Goal: Task Accomplishment & Management: Manage account settings

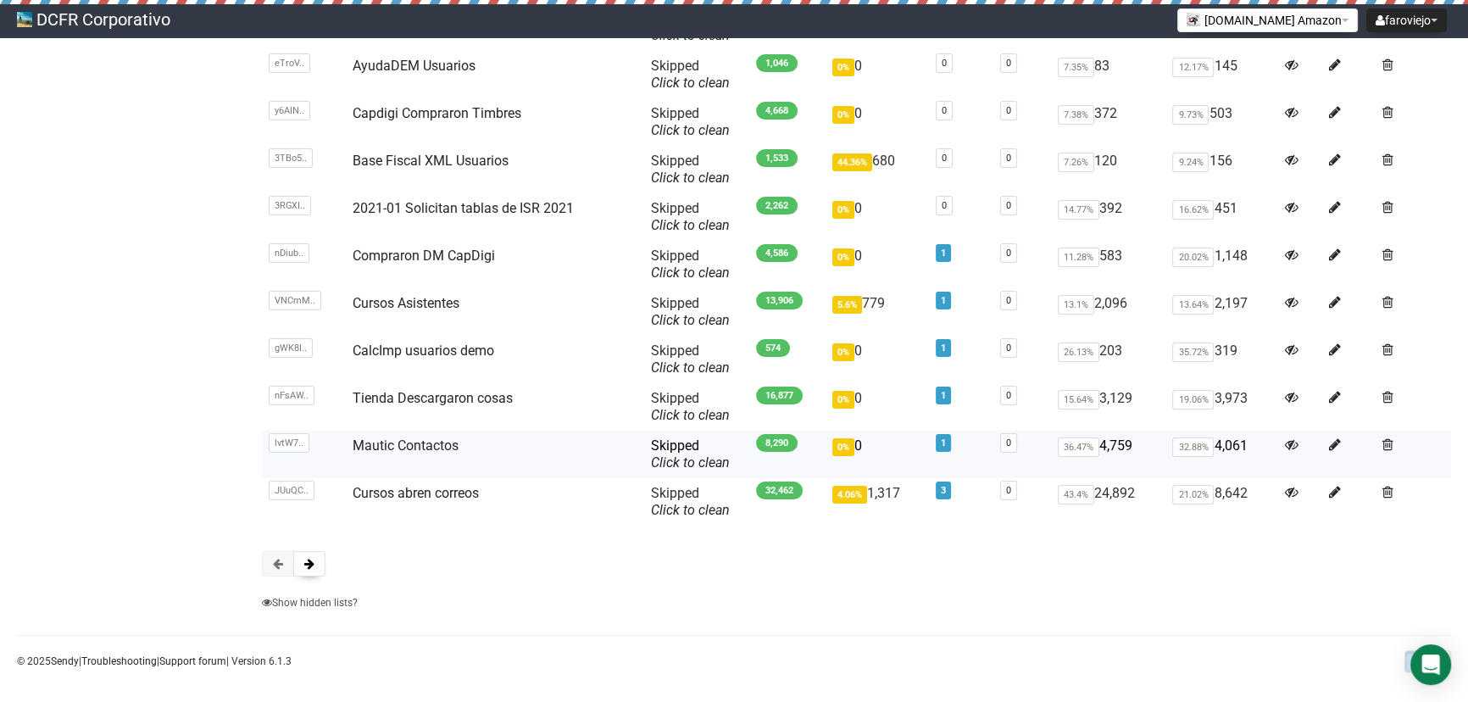
scroll to position [414, 0]
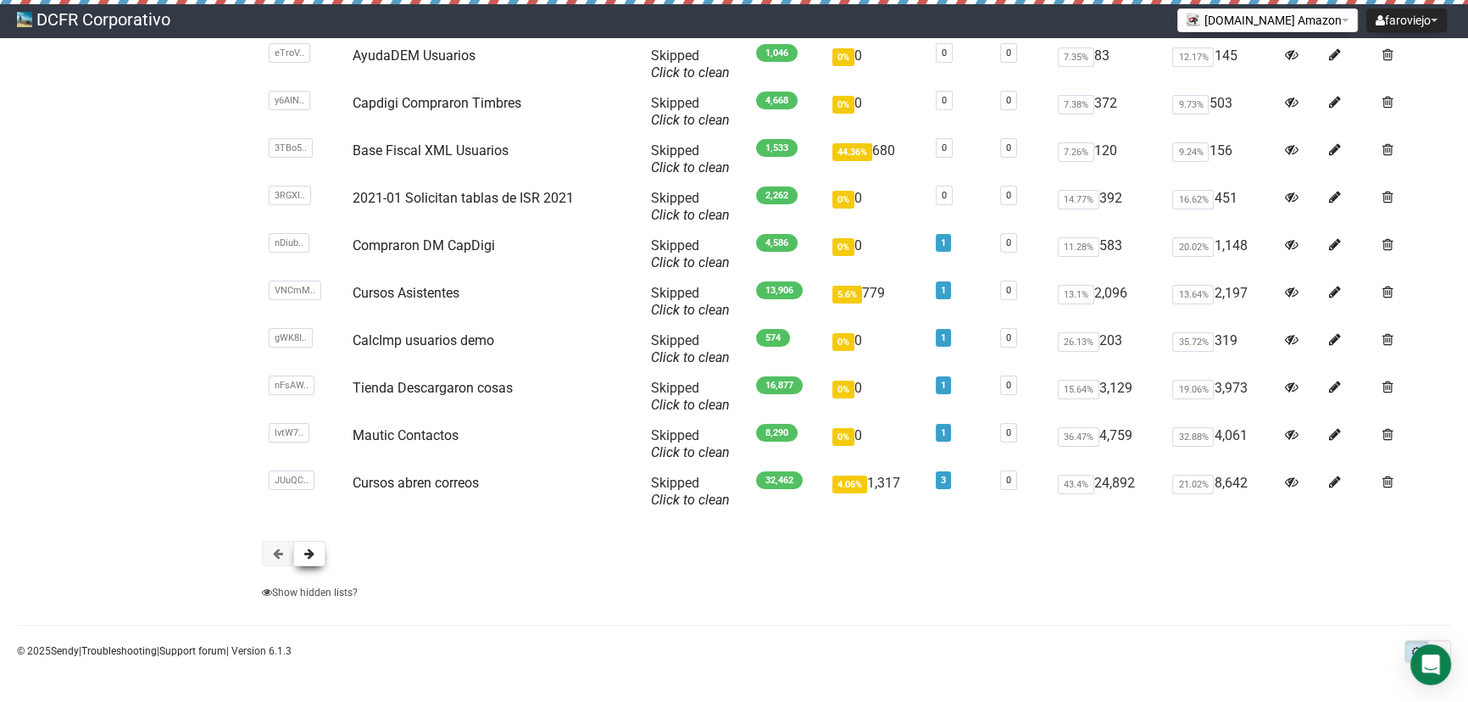
click at [304, 559] on span at bounding box center [309, 554] width 10 height 12
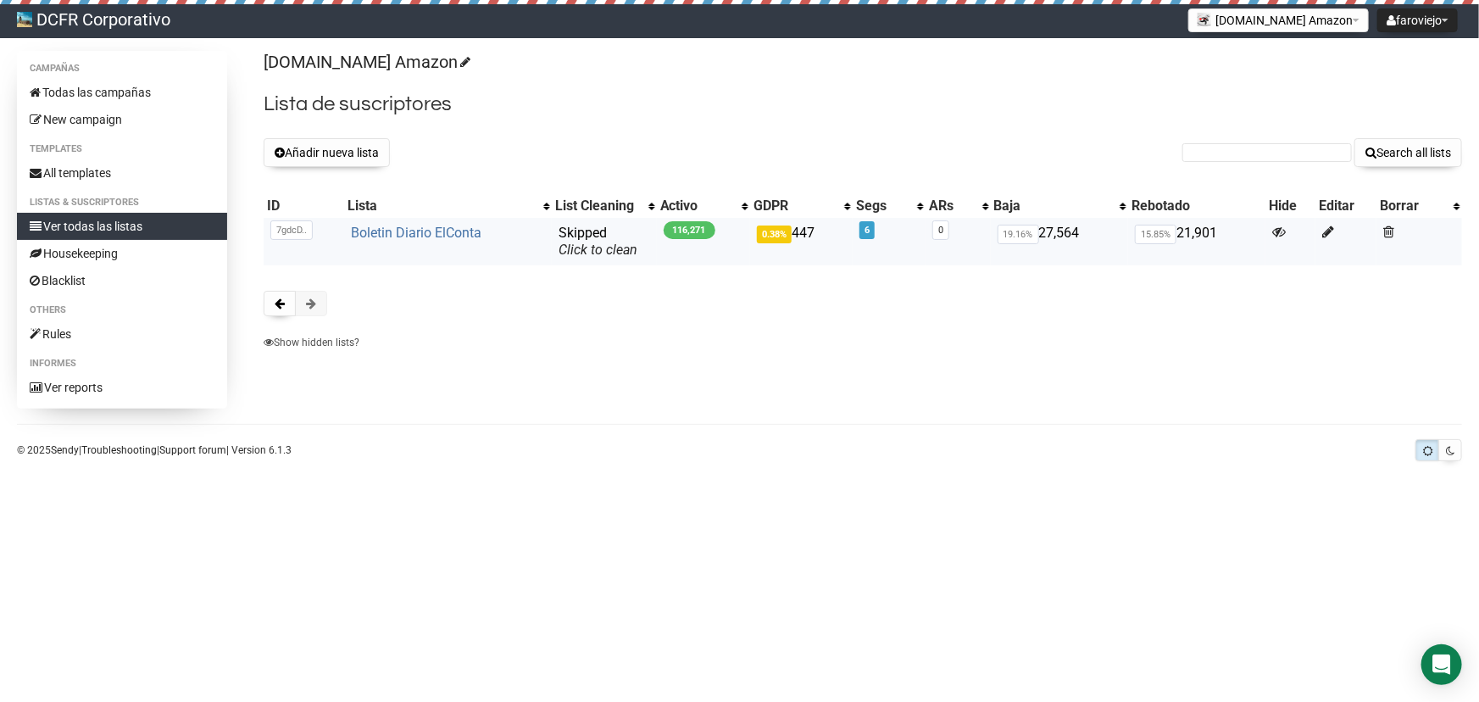
click at [408, 227] on link "Boletin Diario ElConta" at bounding box center [416, 233] width 131 height 16
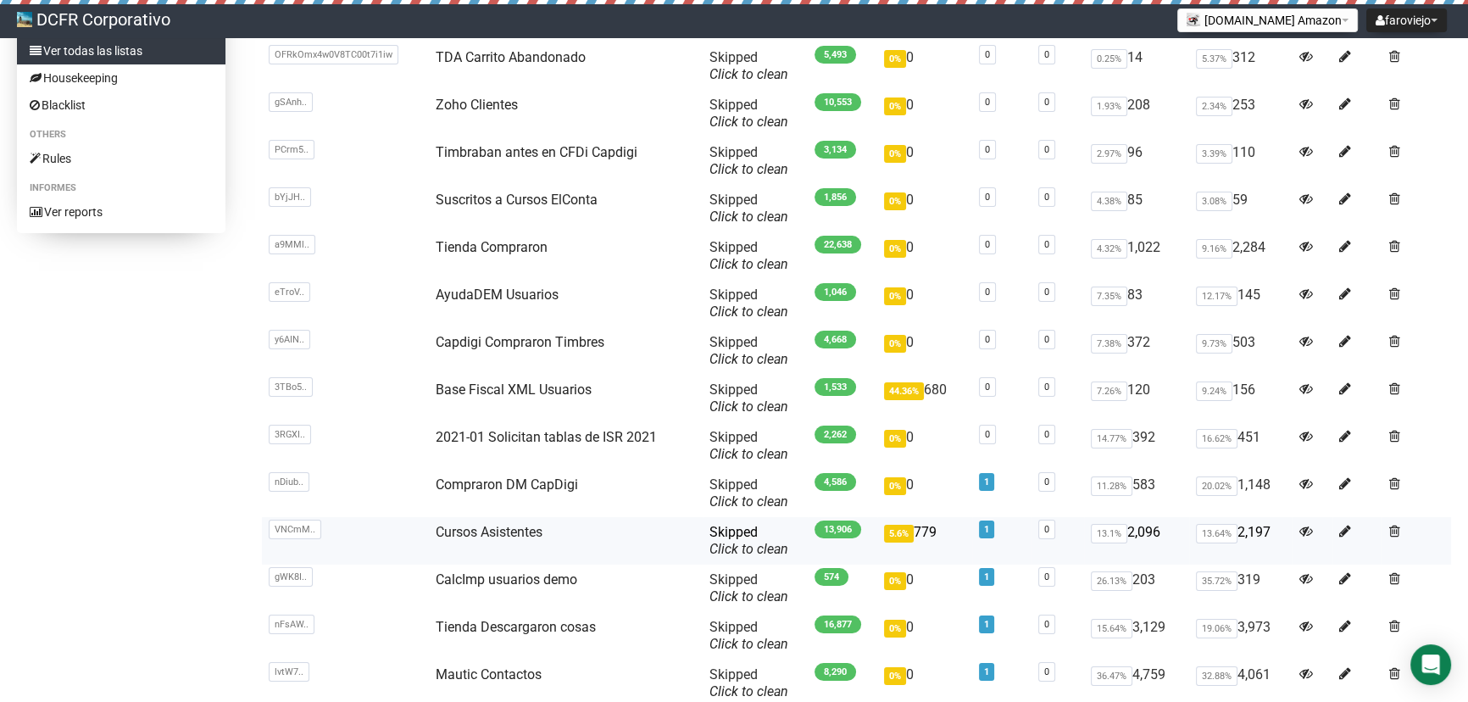
scroll to position [385, 0]
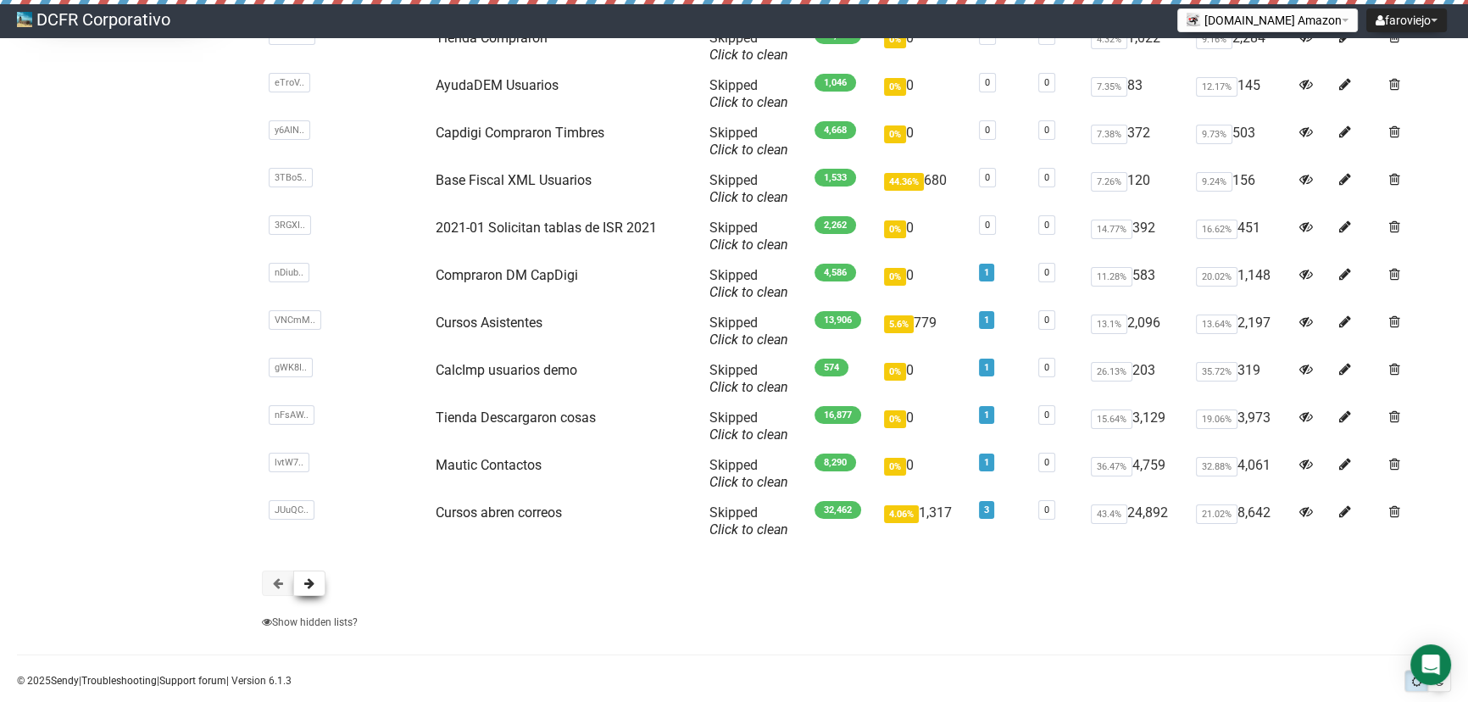
click at [305, 579] on span at bounding box center [309, 583] width 10 height 12
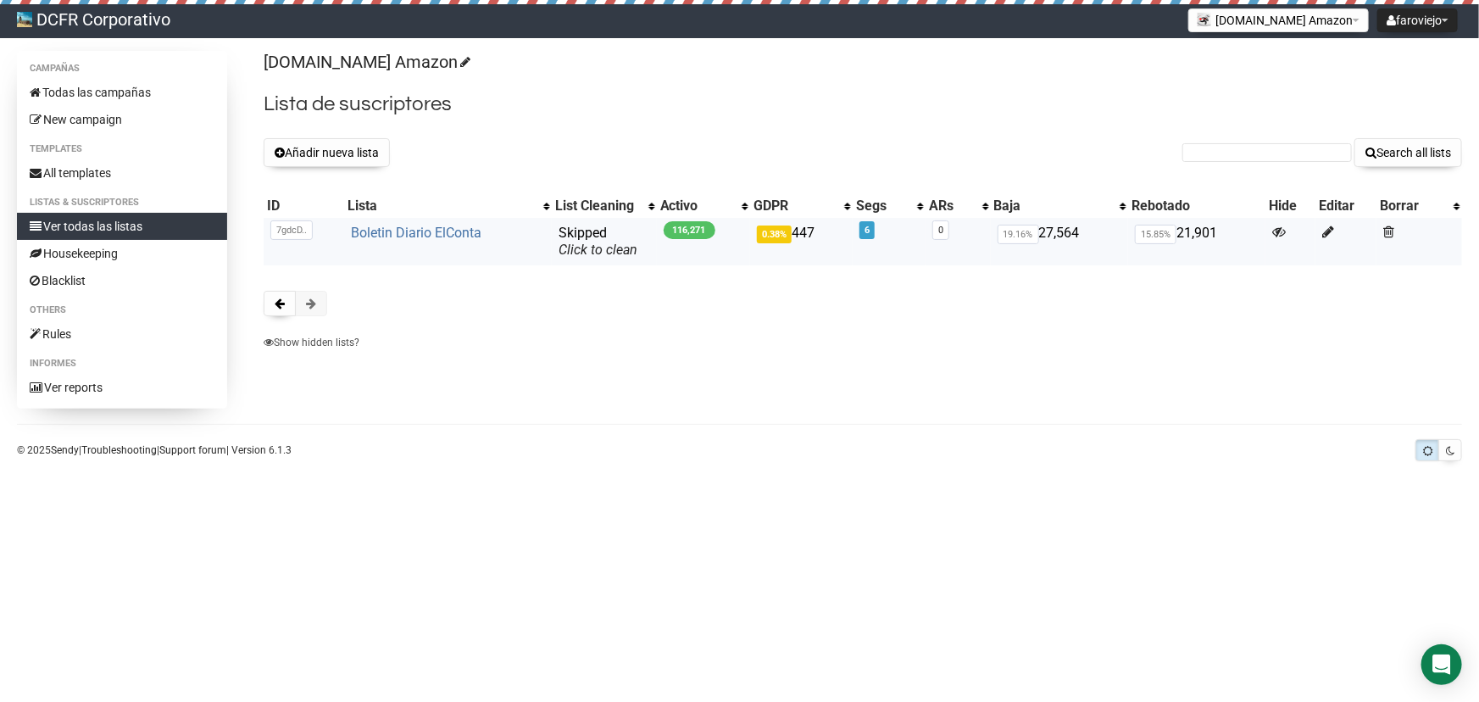
click at [392, 231] on link "Boletin Diario ElConta" at bounding box center [416, 233] width 131 height 16
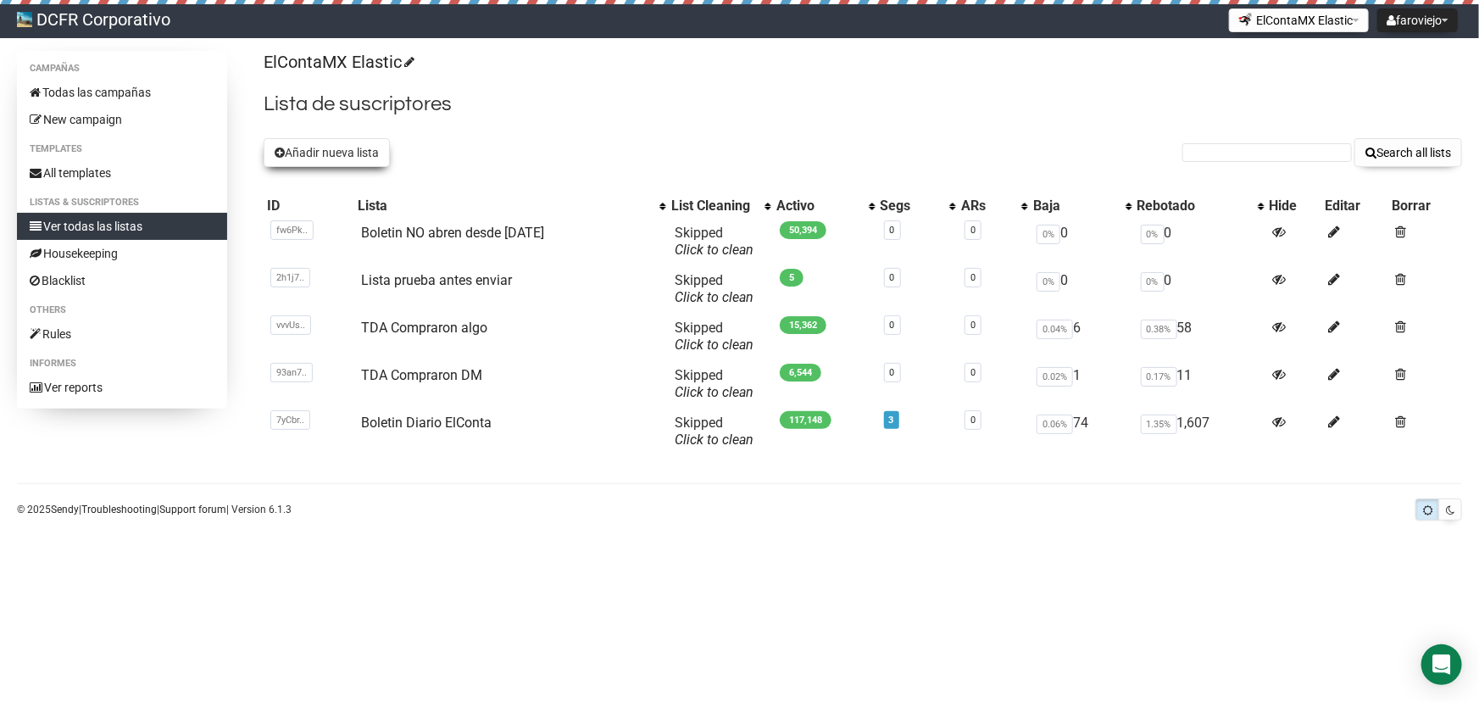
click at [342, 158] on button "Añadir nueva lista" at bounding box center [327, 152] width 126 height 29
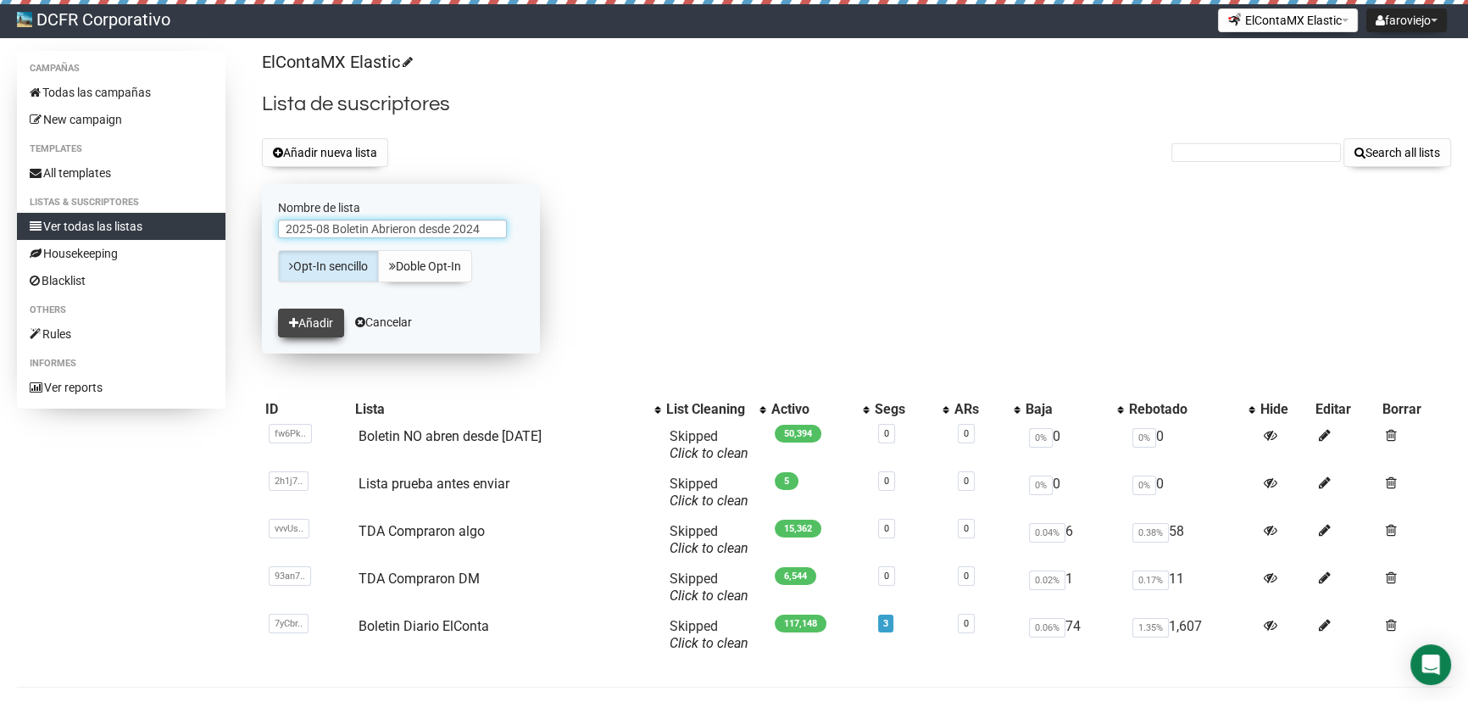
type input "2025-08 Boletin Abrieron desde 2024"
click at [315, 320] on button "Añadir" at bounding box center [311, 323] width 66 height 29
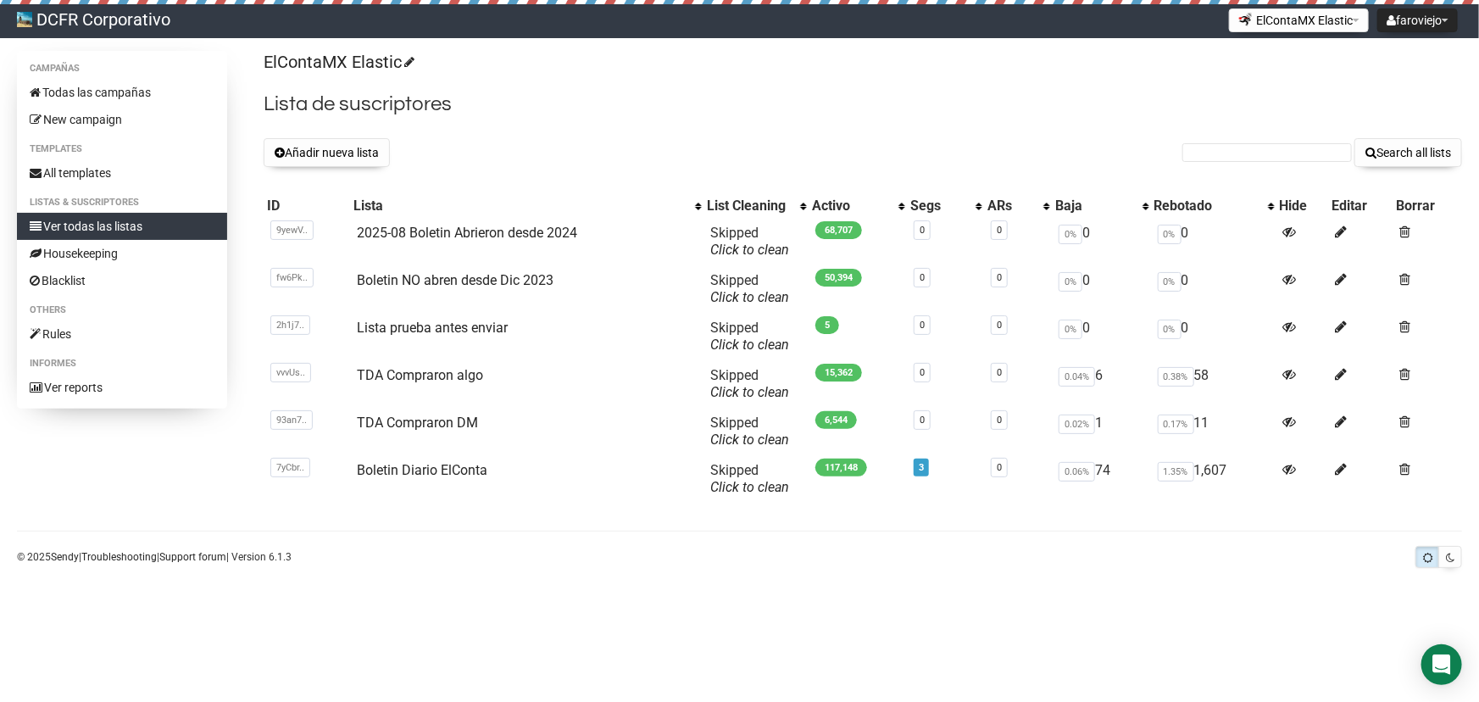
click at [98, 25] on link "DCFR Corporativo" at bounding box center [93, 21] width 187 height 34
